Goal: Task Accomplishment & Management: Manage account settings

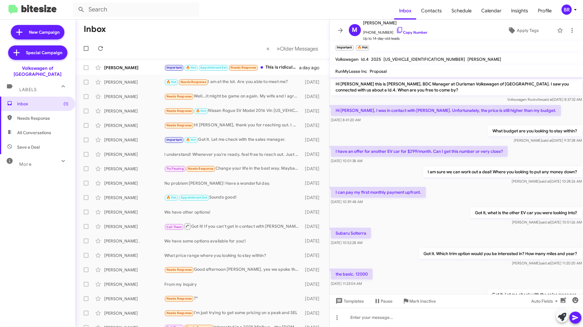
scroll to position [30, 0]
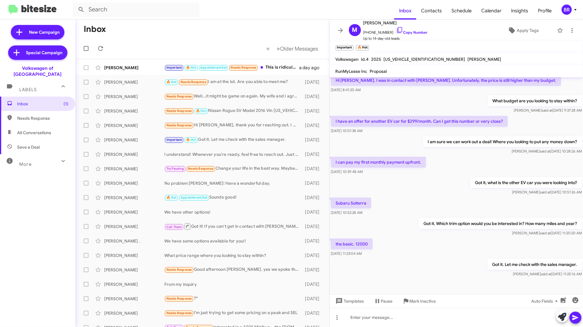
click at [573, 11] on icon at bounding box center [575, 9] width 7 height 7
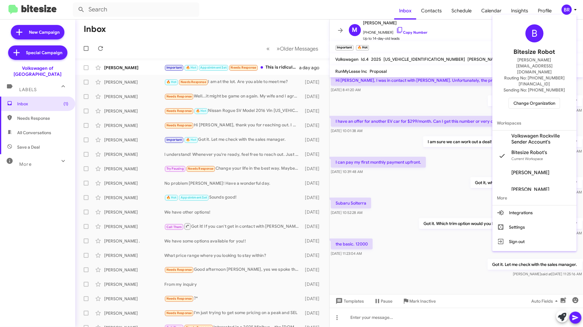
click at [542, 98] on span "Change Organization" at bounding box center [535, 103] width 42 height 10
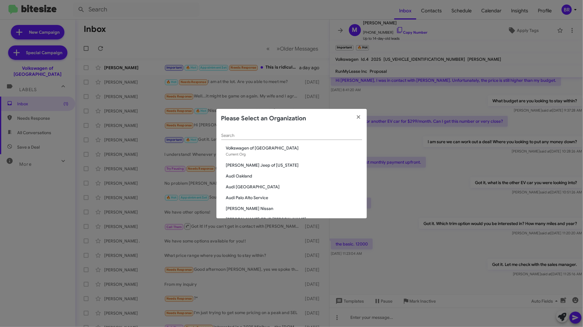
click at [289, 135] on input "Search" at bounding box center [291, 135] width 141 height 5
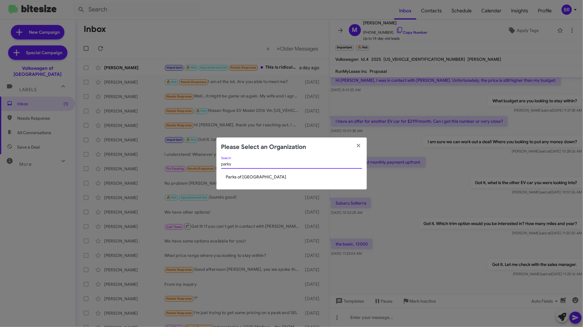
type input "parks"
click at [246, 178] on span "Parks of [GEOGRAPHIC_DATA]" at bounding box center [294, 177] width 136 height 6
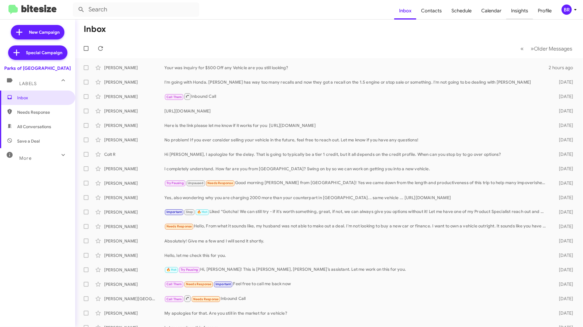
click at [521, 11] on span "Insights" at bounding box center [519, 10] width 27 height 17
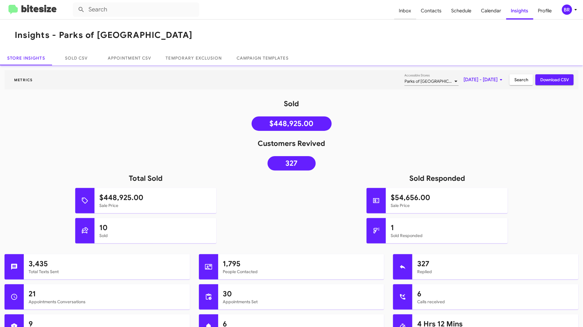
click at [409, 9] on span "Inbox" at bounding box center [405, 10] width 22 height 17
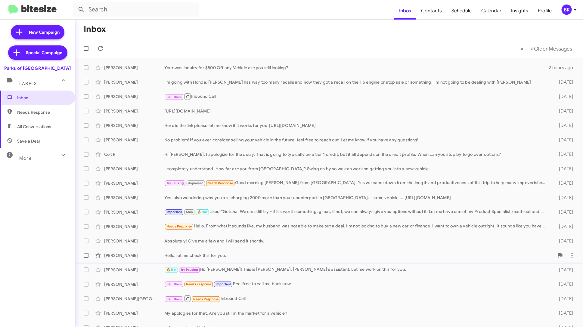
scroll to position [22, 0]
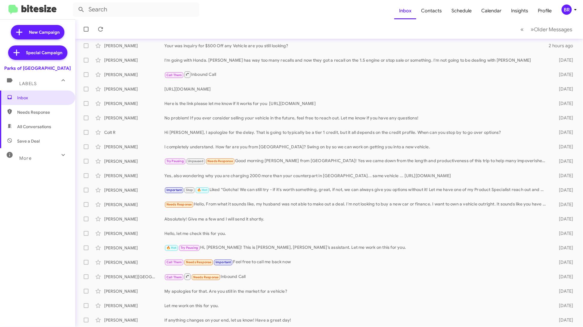
click at [20, 156] on span "More" at bounding box center [25, 158] width 12 height 5
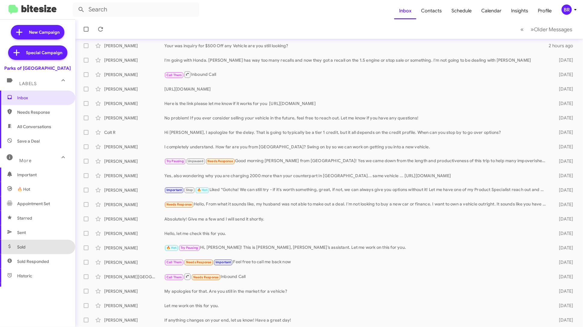
click at [39, 246] on span "Sold" at bounding box center [37, 247] width 75 height 14
type input "in:sold"
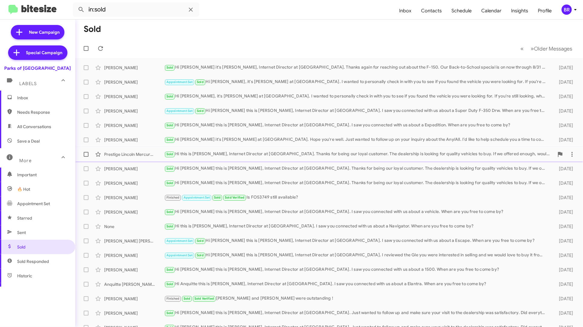
click at [292, 154] on div "Sold Hi this is Shianne Harrison, Internet Director at Parks of Gainesville. Th…" at bounding box center [359, 154] width 390 height 7
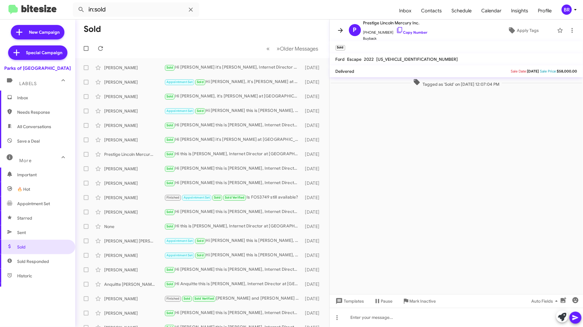
click at [340, 31] on icon at bounding box center [340, 30] width 7 height 7
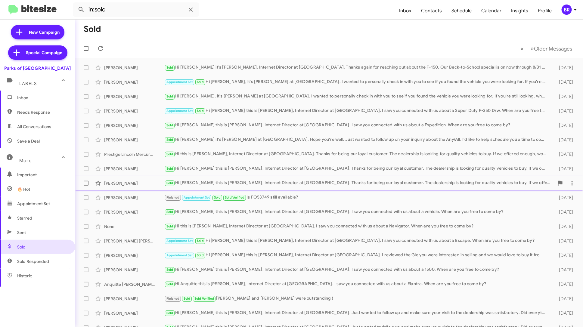
click at [315, 184] on div "Sold Hi Robert this is Shianne Harrison, Internet Director at Parks of Gainesvi…" at bounding box center [359, 183] width 390 height 7
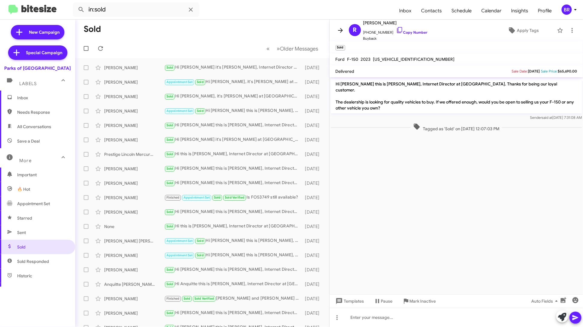
click at [335, 29] on span at bounding box center [340, 30] width 12 height 7
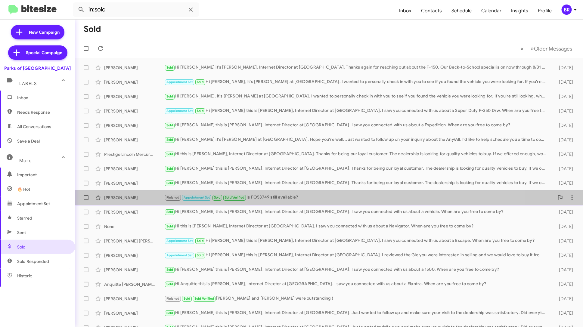
click at [286, 201] on div "Finished Appointment Set Sold Sold Verified Is FO53749 still available?" at bounding box center [359, 197] width 390 height 7
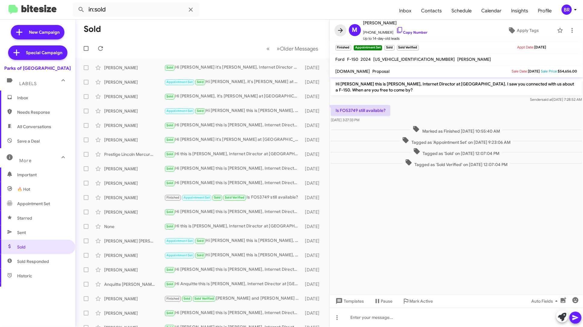
click at [338, 33] on icon at bounding box center [340, 30] width 7 height 7
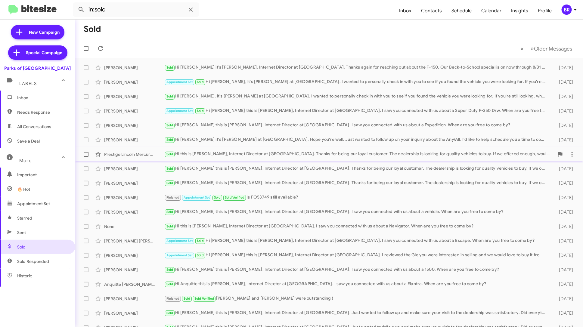
click at [323, 153] on div "Sold Hi this is Shianne Harrison, Internet Director at Parks of Gainesville. Th…" at bounding box center [359, 154] width 390 height 7
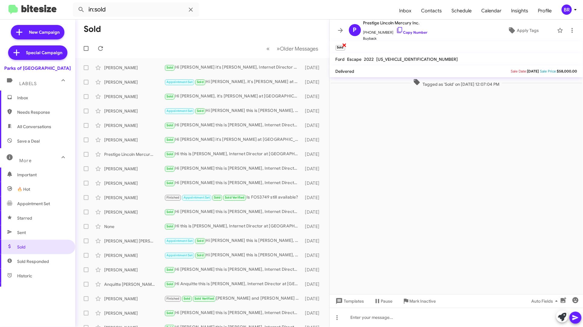
click at [344, 44] on span "×" at bounding box center [344, 44] width 5 height 7
click at [338, 28] on icon at bounding box center [340, 30] width 7 height 7
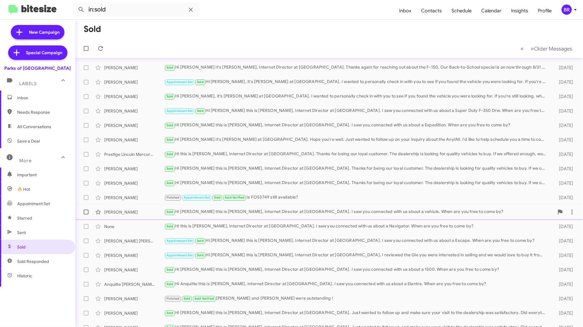
scroll to position [22, 0]
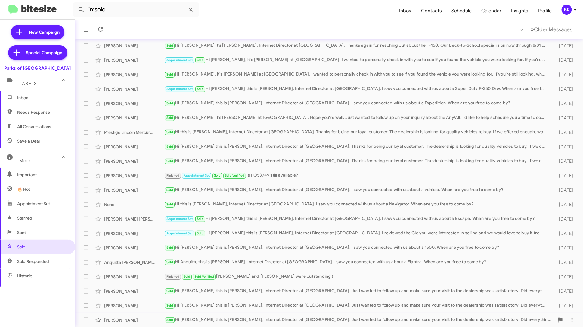
click at [292, 314] on div "Alexis Fratichelli Sold Hi Alexis this is Shianne Harrison, Internet Director a…" at bounding box center [329, 320] width 498 height 12
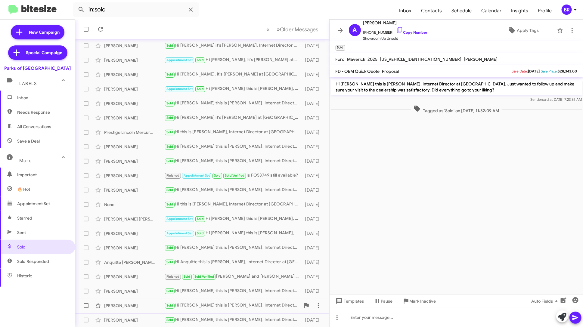
click at [265, 304] on div "Sold Hi Robert this is Shianne Harrison, Internet Director at Parks of Gainesvi…" at bounding box center [232, 305] width 136 height 7
click at [258, 286] on div "Matthew Miranda Sold Hi Matthew this is Shianne Harrison, Internet Director at …" at bounding box center [202, 291] width 244 height 12
click at [256, 276] on div "Finished Sold Sold Verified Teddie and Austin were outstanding !" at bounding box center [232, 276] width 136 height 7
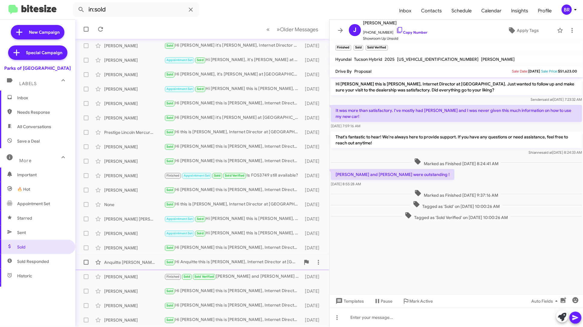
click at [256, 258] on div "Anquitte Quinn Sold Hi Anquitte this is Shianne Harrison, Internet Director at …" at bounding box center [202, 262] width 244 height 12
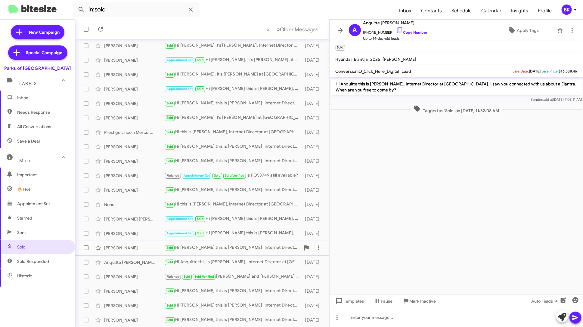
click at [257, 250] on div "Sold Hi Gregory this is Shianne Harrison, Internet Director at Parks of Gainesv…" at bounding box center [232, 247] width 136 height 7
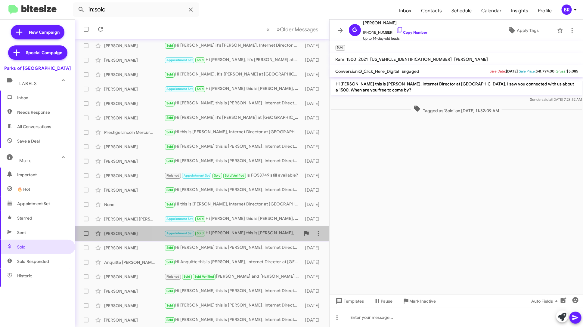
click at [260, 236] on div "Appointment Set Sold Hi Andre this is Shianne Harrison, Internet Director at Pa…" at bounding box center [232, 233] width 136 height 7
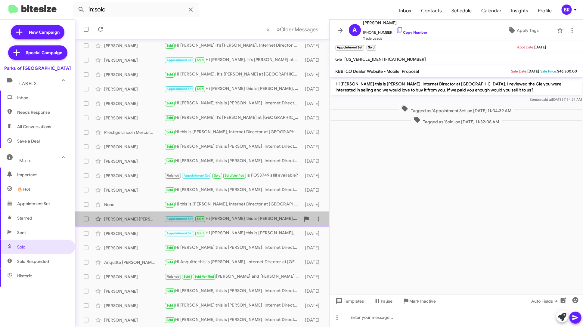
click at [261, 222] on div "Jose Romero Chaparro Appointment Set Sold Hi Jose this is Shianne Harrison, Int…" at bounding box center [202, 219] width 244 height 12
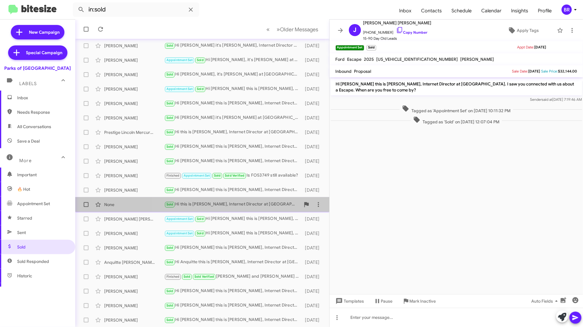
click at [260, 205] on div "Sold Hi this is Shianne Harrison, Internet Director at Parks of Gainesville. I …" at bounding box center [232, 204] width 136 height 7
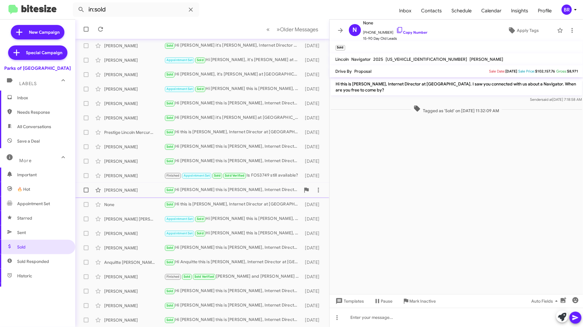
click at [260, 192] on div "Sold Hi Miranda this is Shianne Harrison, Internet Director at Parks of Gainesv…" at bounding box center [232, 190] width 136 height 7
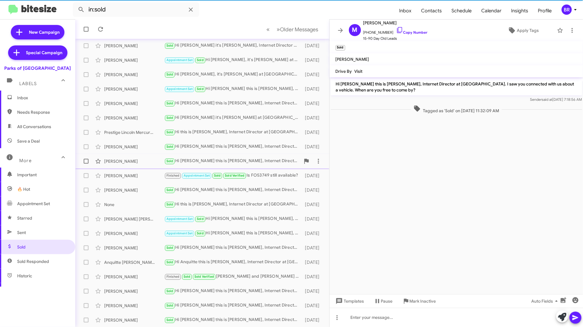
click at [259, 159] on div "Sold Hi Robert this is Shianne Harrison, Internet Director at Parks of Gainesvi…" at bounding box center [232, 161] width 136 height 7
